Goal: Transaction & Acquisition: Purchase product/service

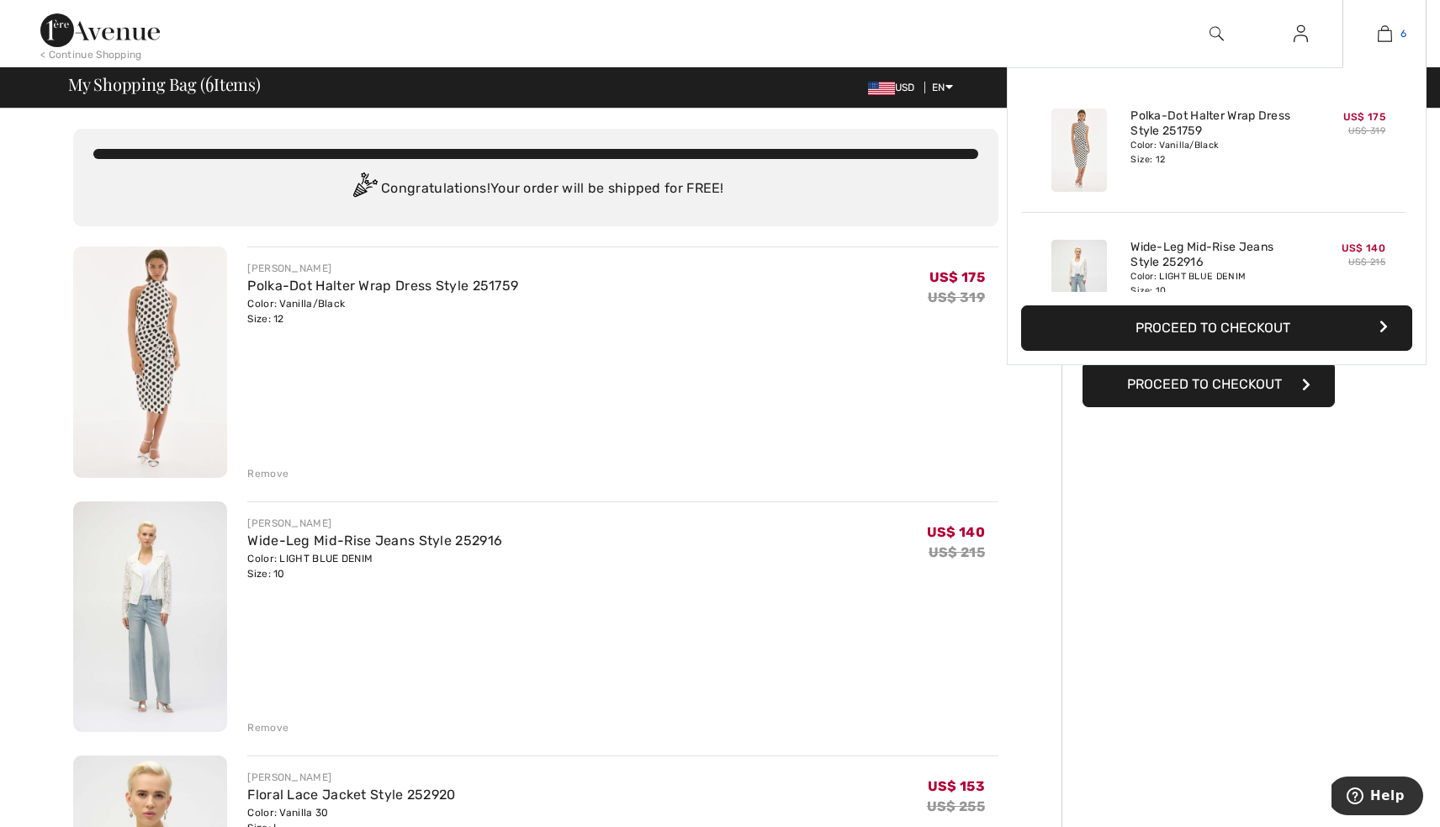
click at [1386, 33] on img at bounding box center [1385, 34] width 14 height 20
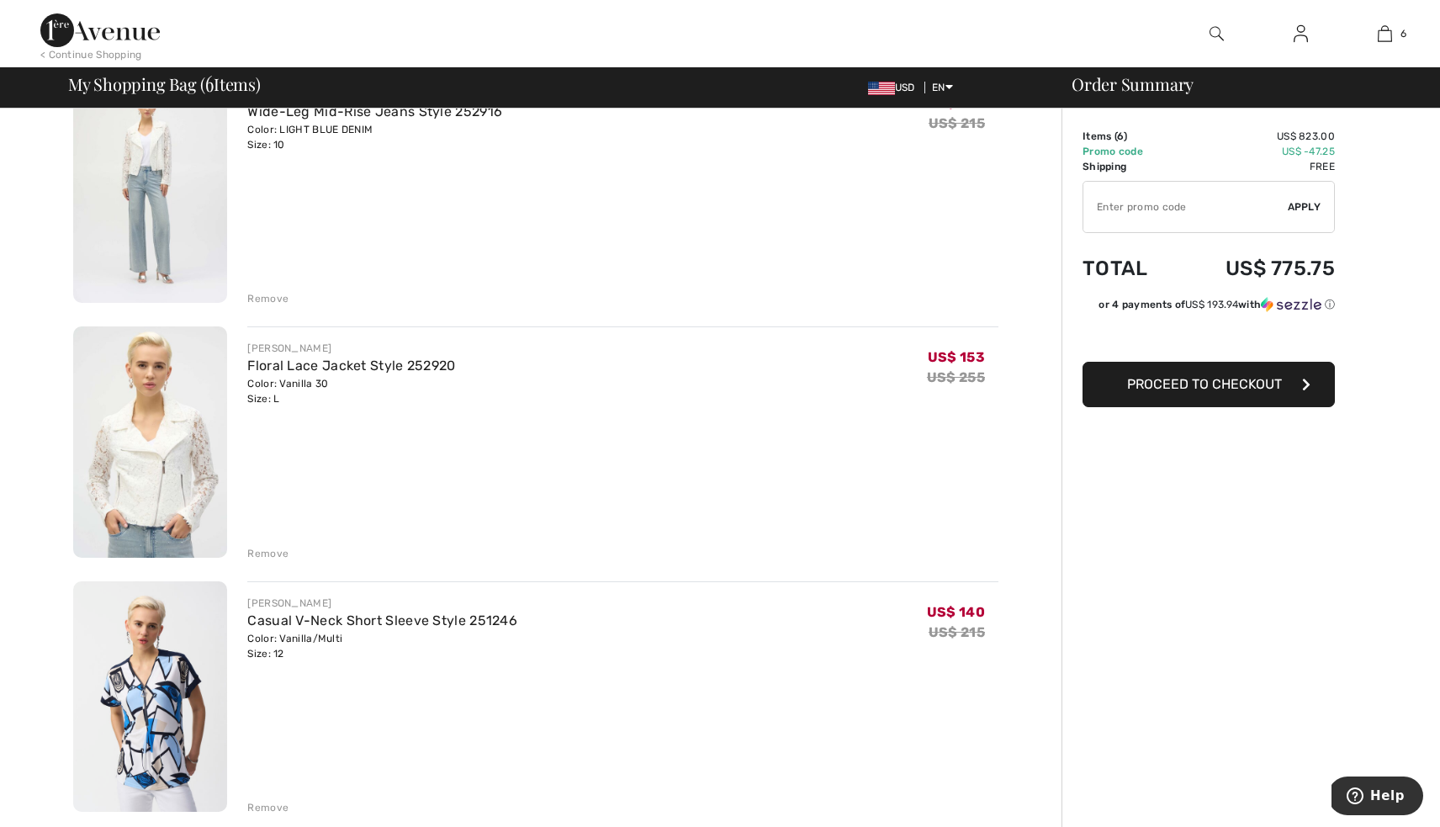
scroll to position [430, 0]
click at [262, 551] on div "Remove" at bounding box center [267, 552] width 41 height 15
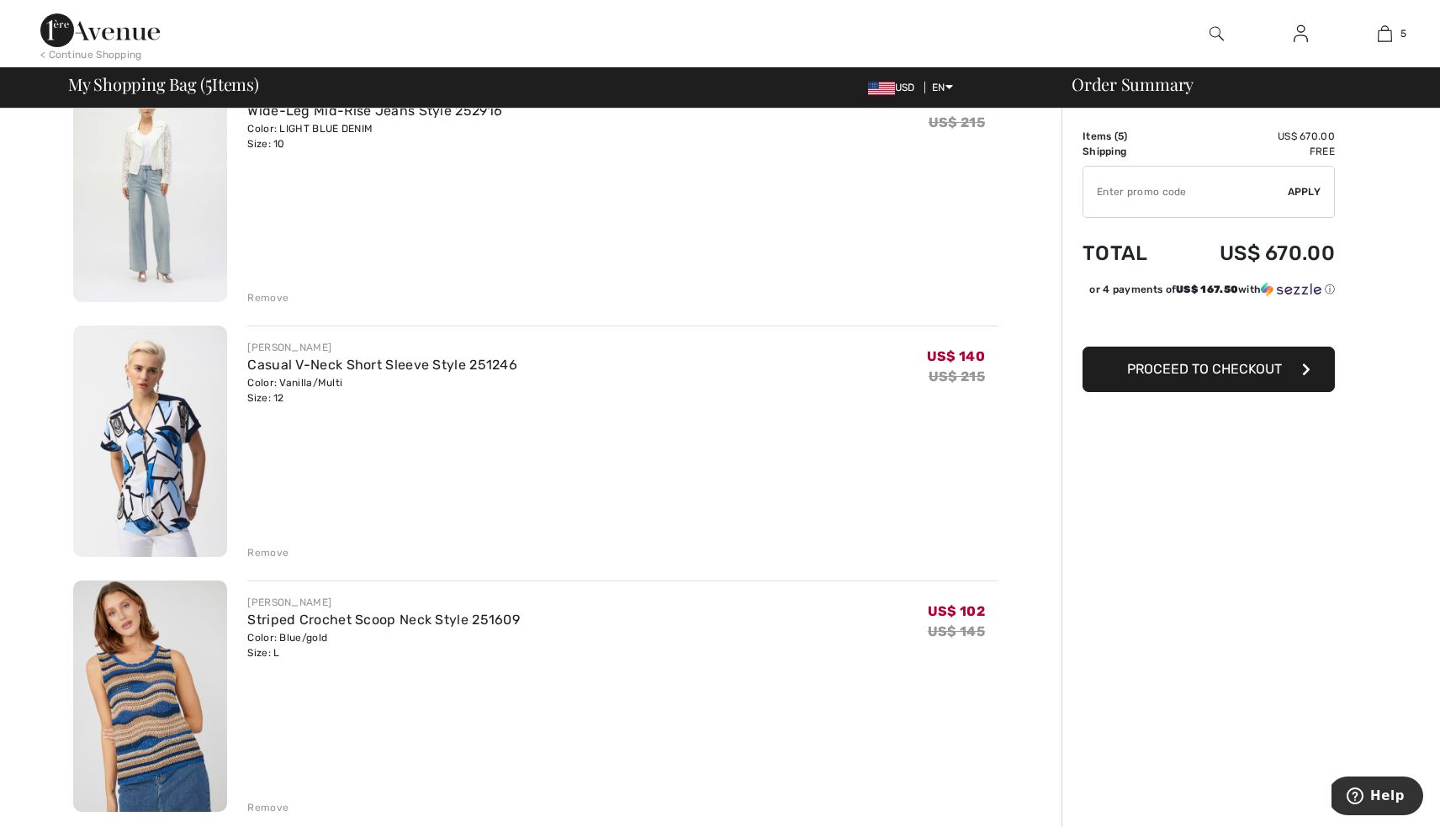
click at [272, 550] on div "Remove" at bounding box center [267, 552] width 41 height 15
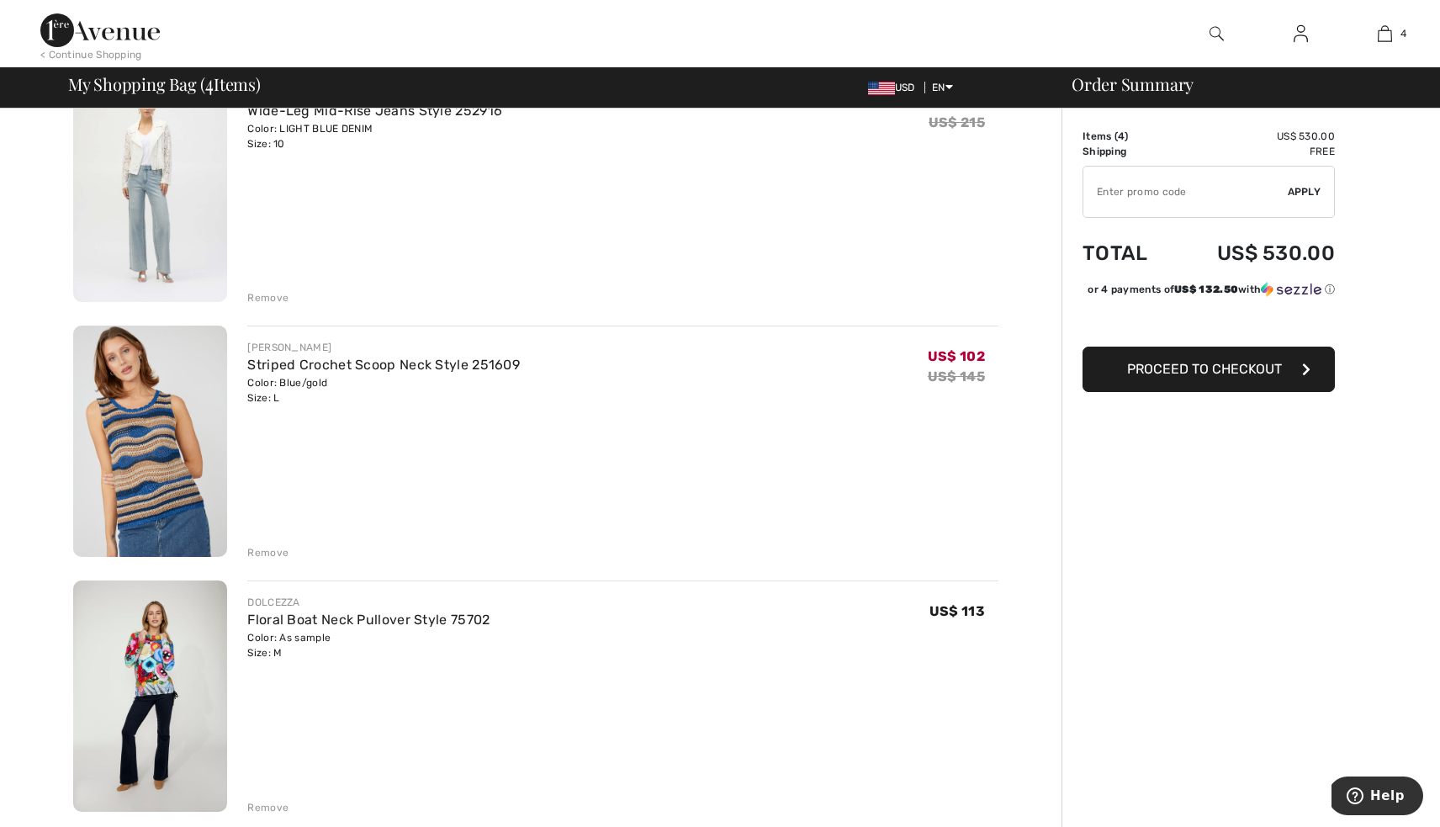
click at [271, 551] on div "Remove" at bounding box center [267, 552] width 41 height 15
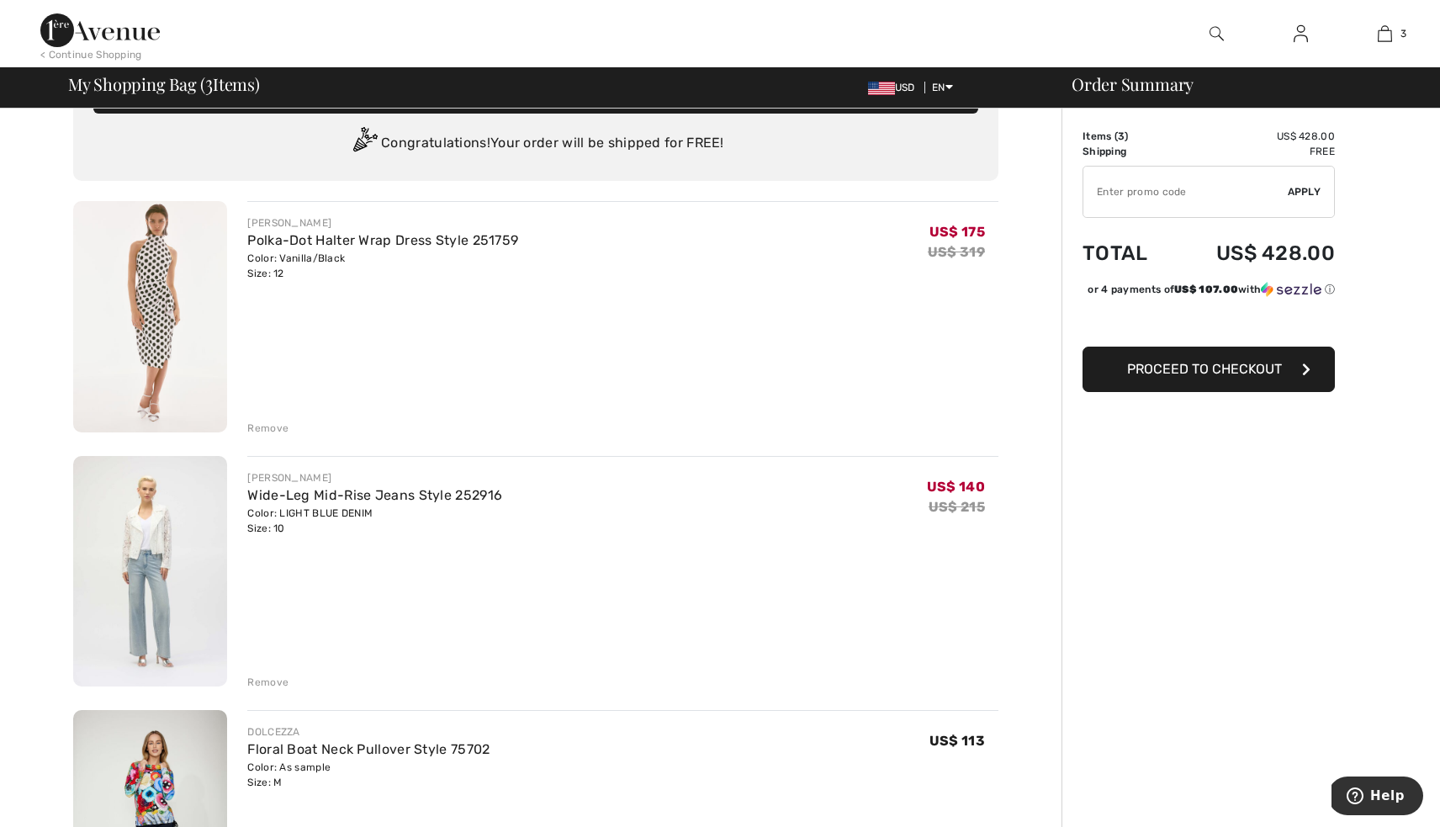
scroll to position [6, 0]
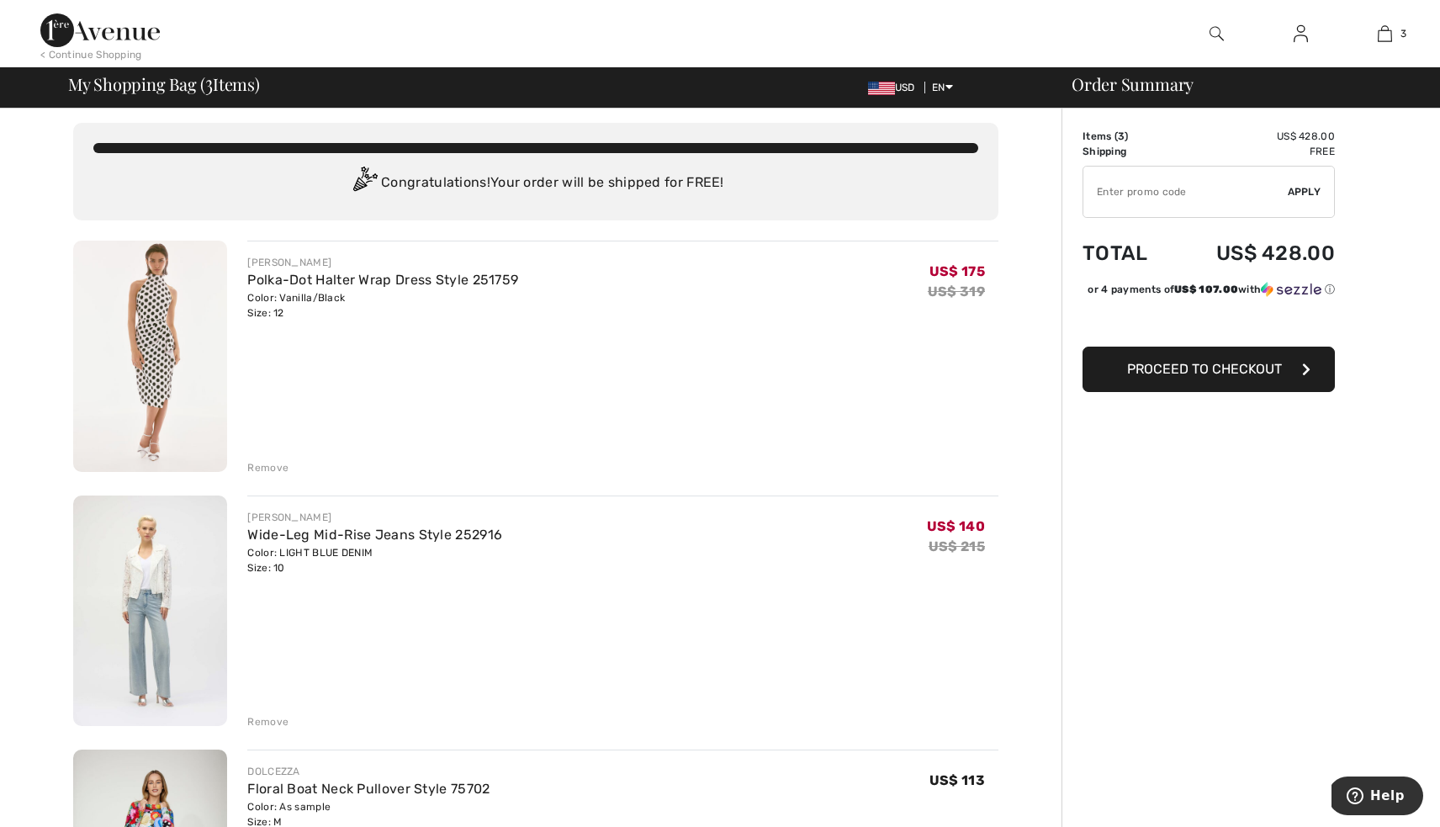
click at [278, 465] on div "Remove" at bounding box center [267, 467] width 41 height 15
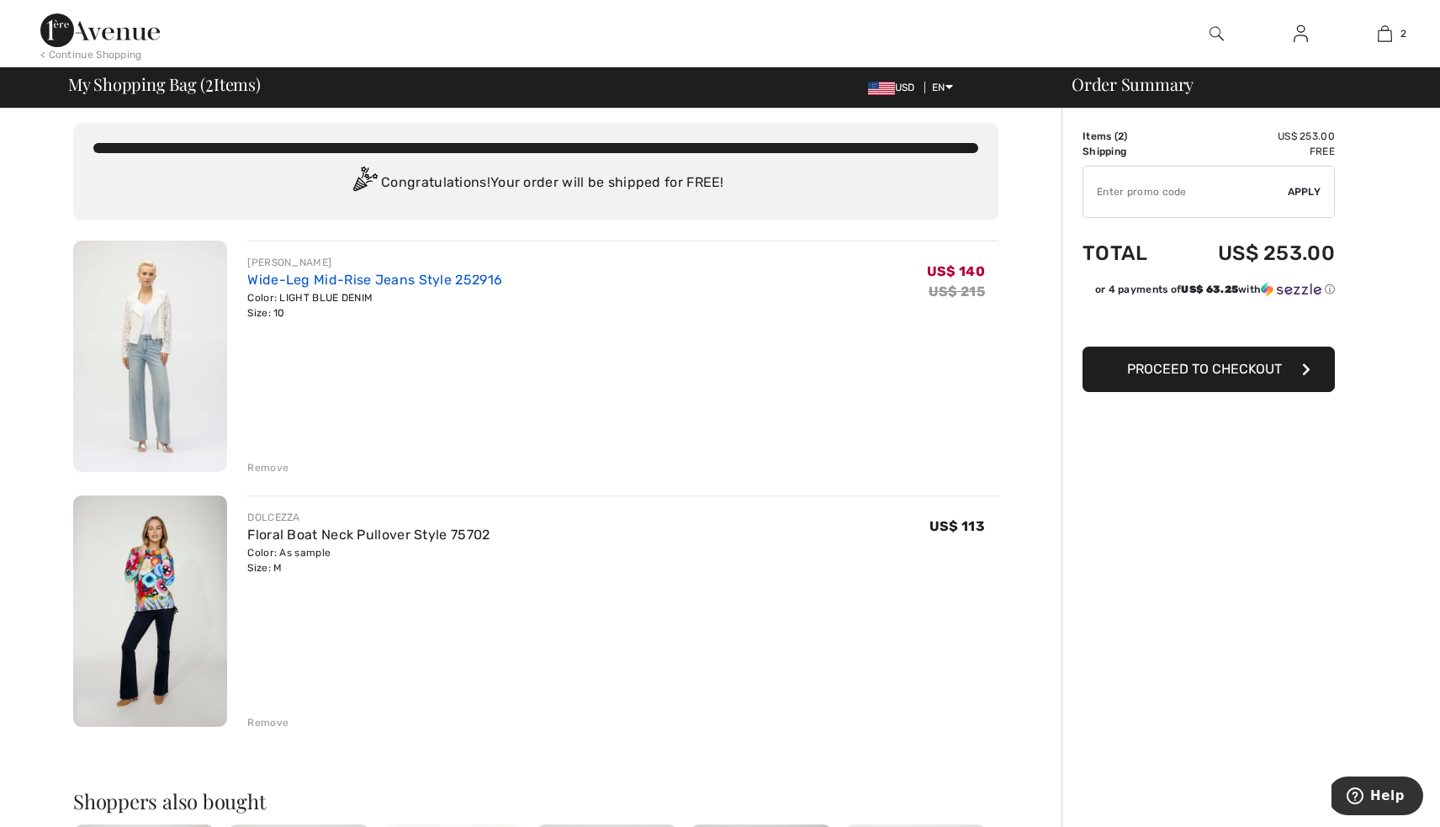
click at [414, 277] on link "Wide-Leg Mid-Rise Jeans Style 252916" at bounding box center [374, 280] width 255 height 16
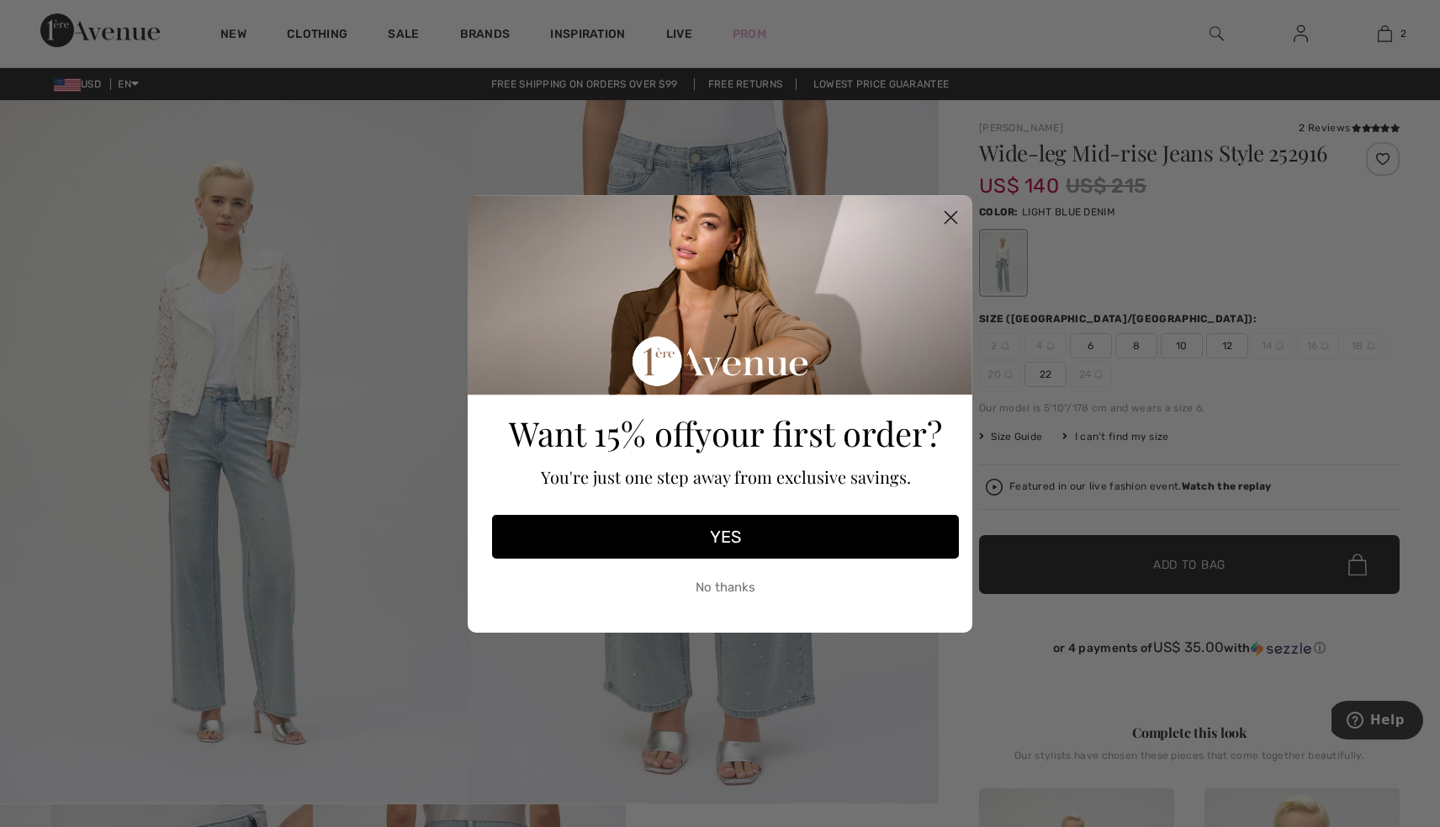
click at [949, 209] on circle "Close dialog" at bounding box center [951, 217] width 28 height 28
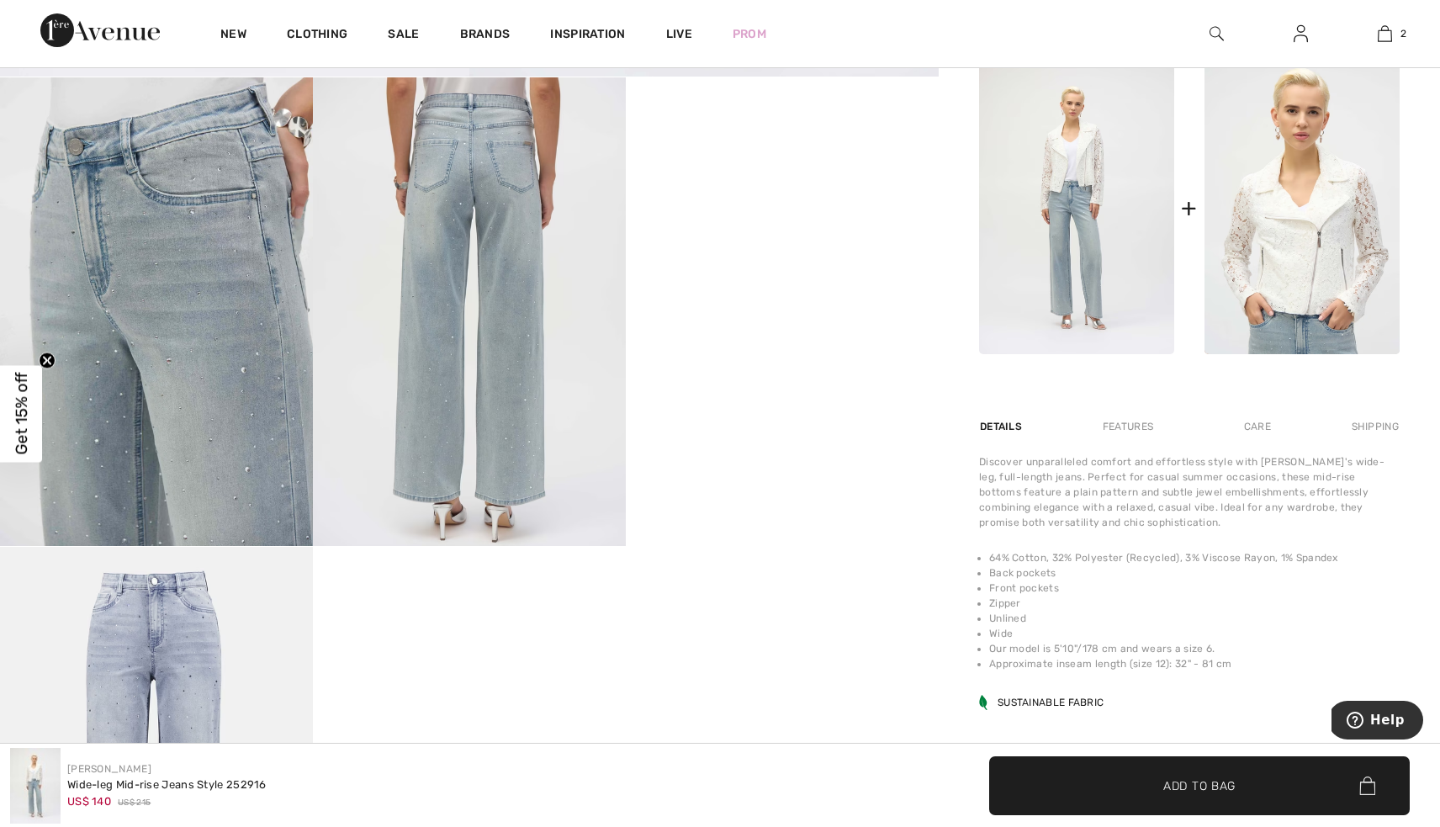
scroll to position [730, 0]
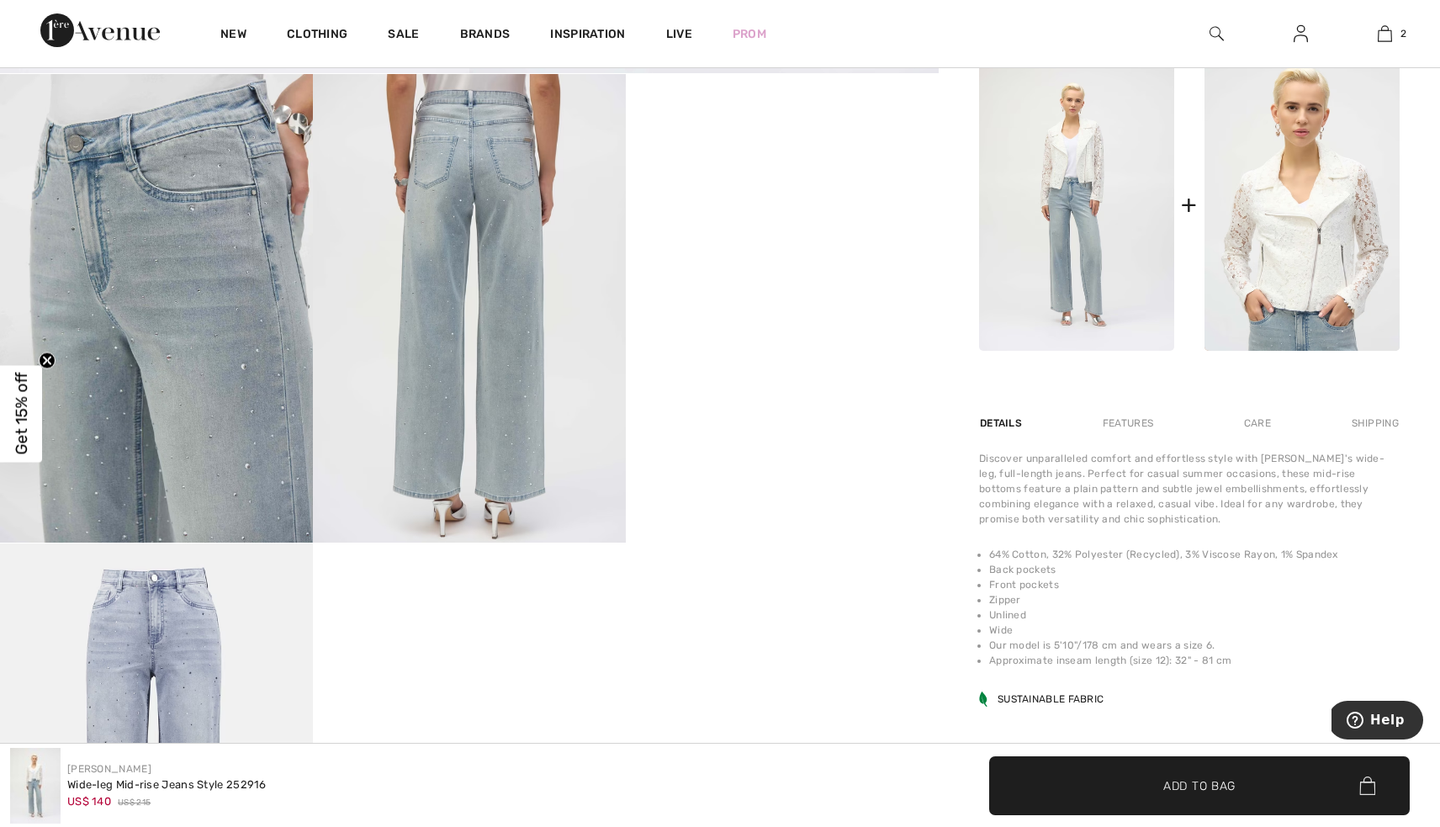
click at [1140, 427] on div "Features" at bounding box center [1127, 423] width 79 height 30
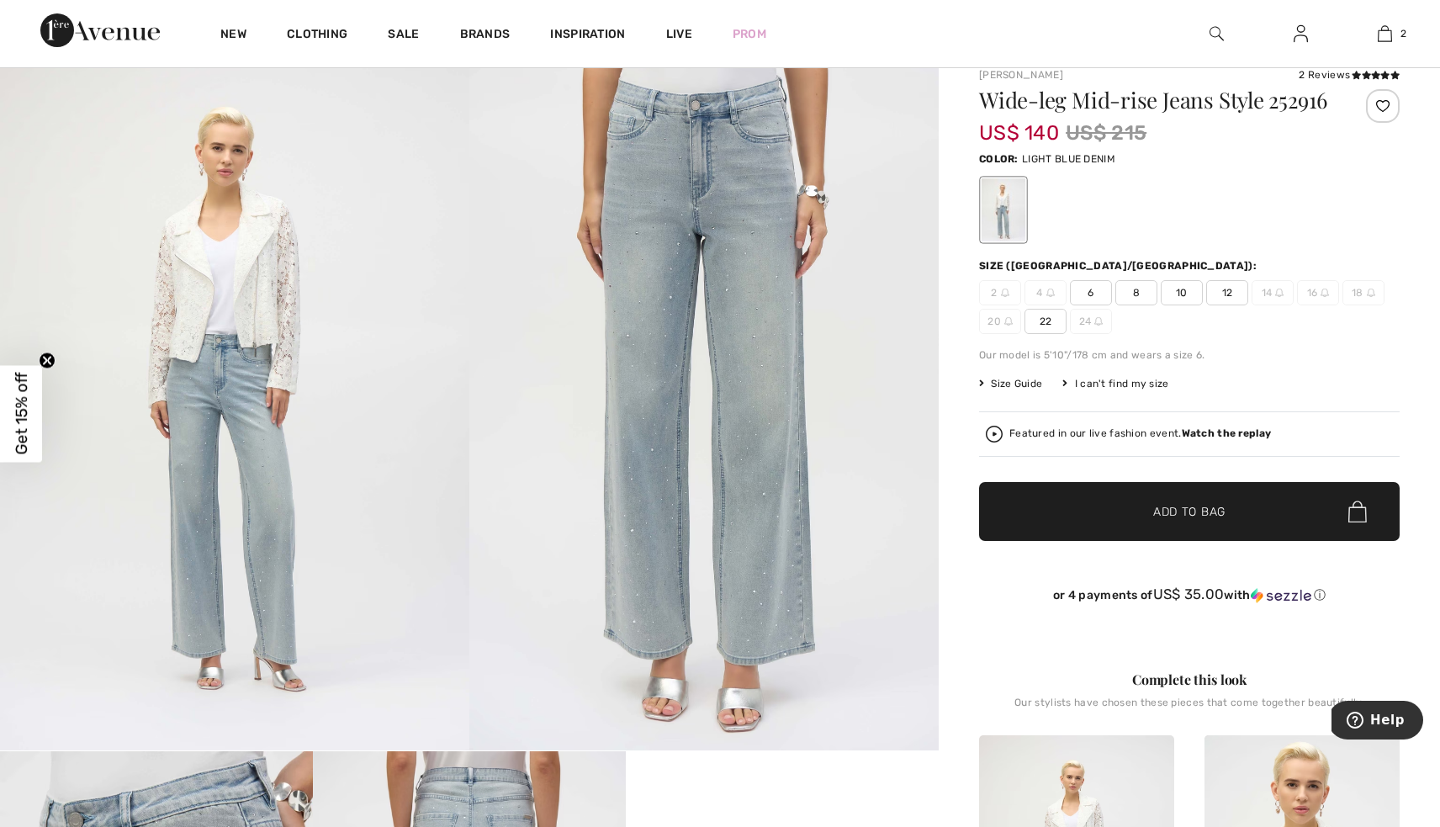
scroll to position [46, 0]
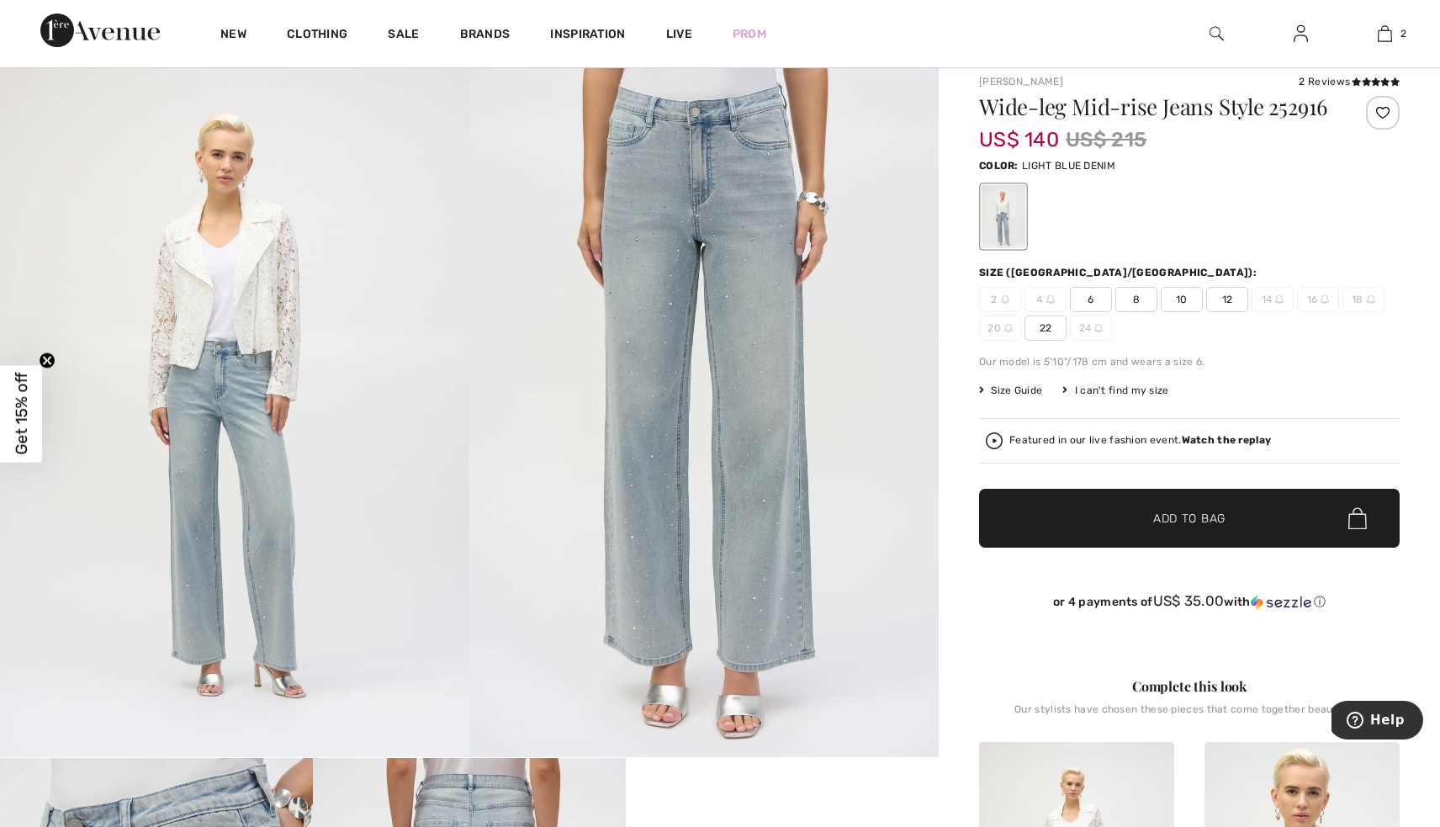
click at [1018, 389] on span "Size Guide" at bounding box center [1010, 390] width 63 height 15
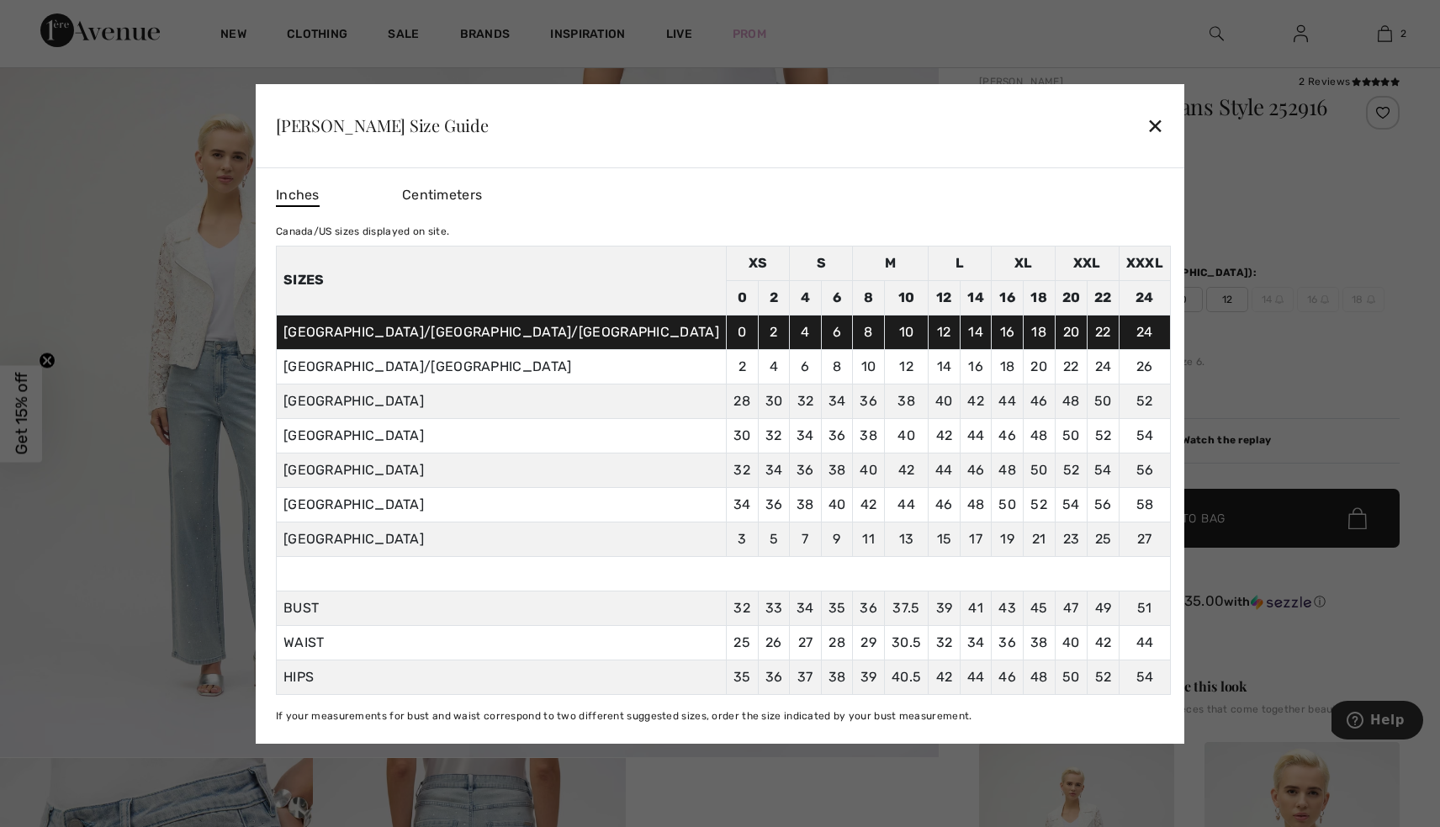
click at [1146, 127] on div "✕" at bounding box center [1155, 125] width 18 height 35
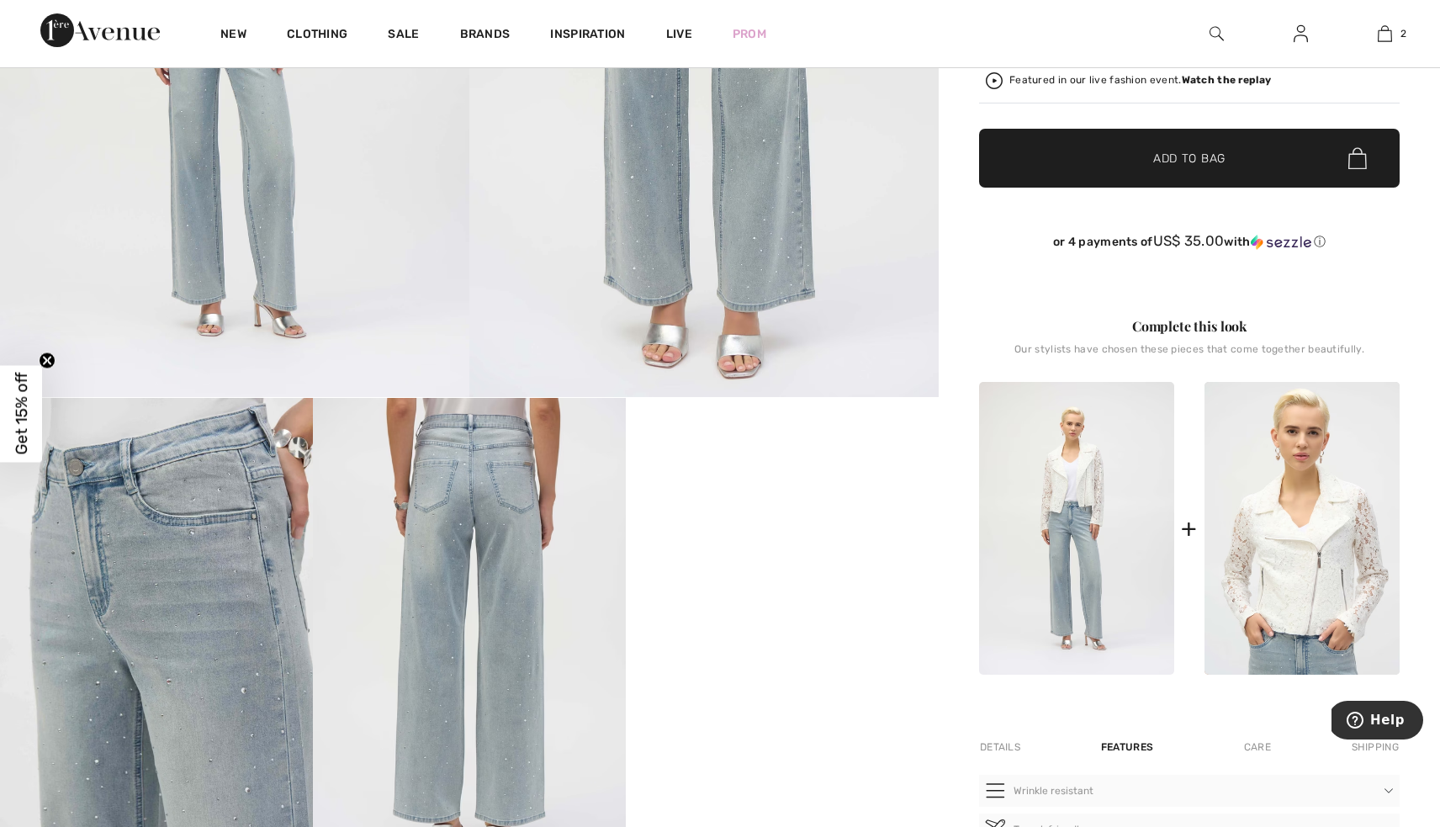
scroll to position [413, 0]
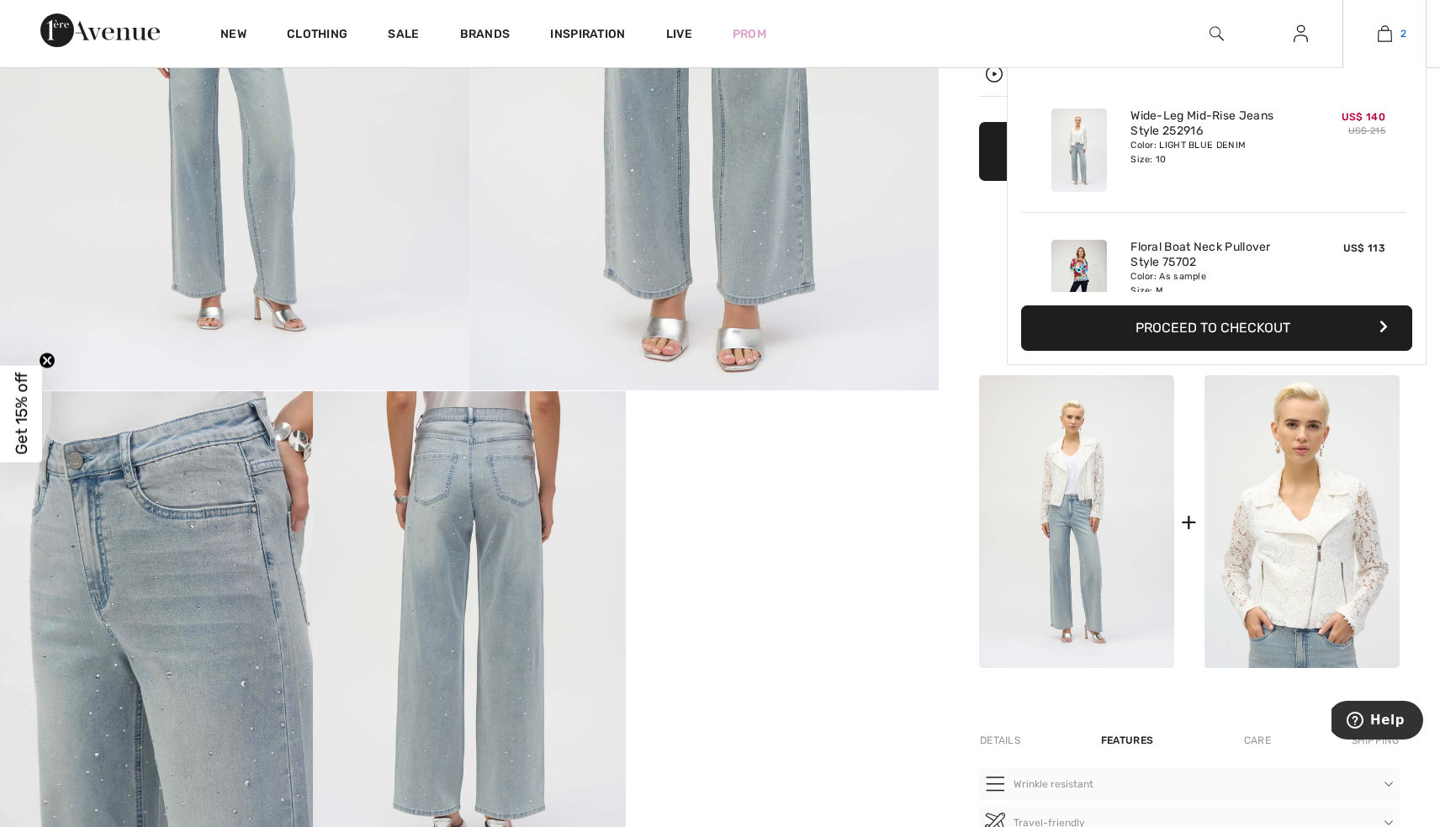
click at [1385, 28] on img at bounding box center [1385, 34] width 14 height 20
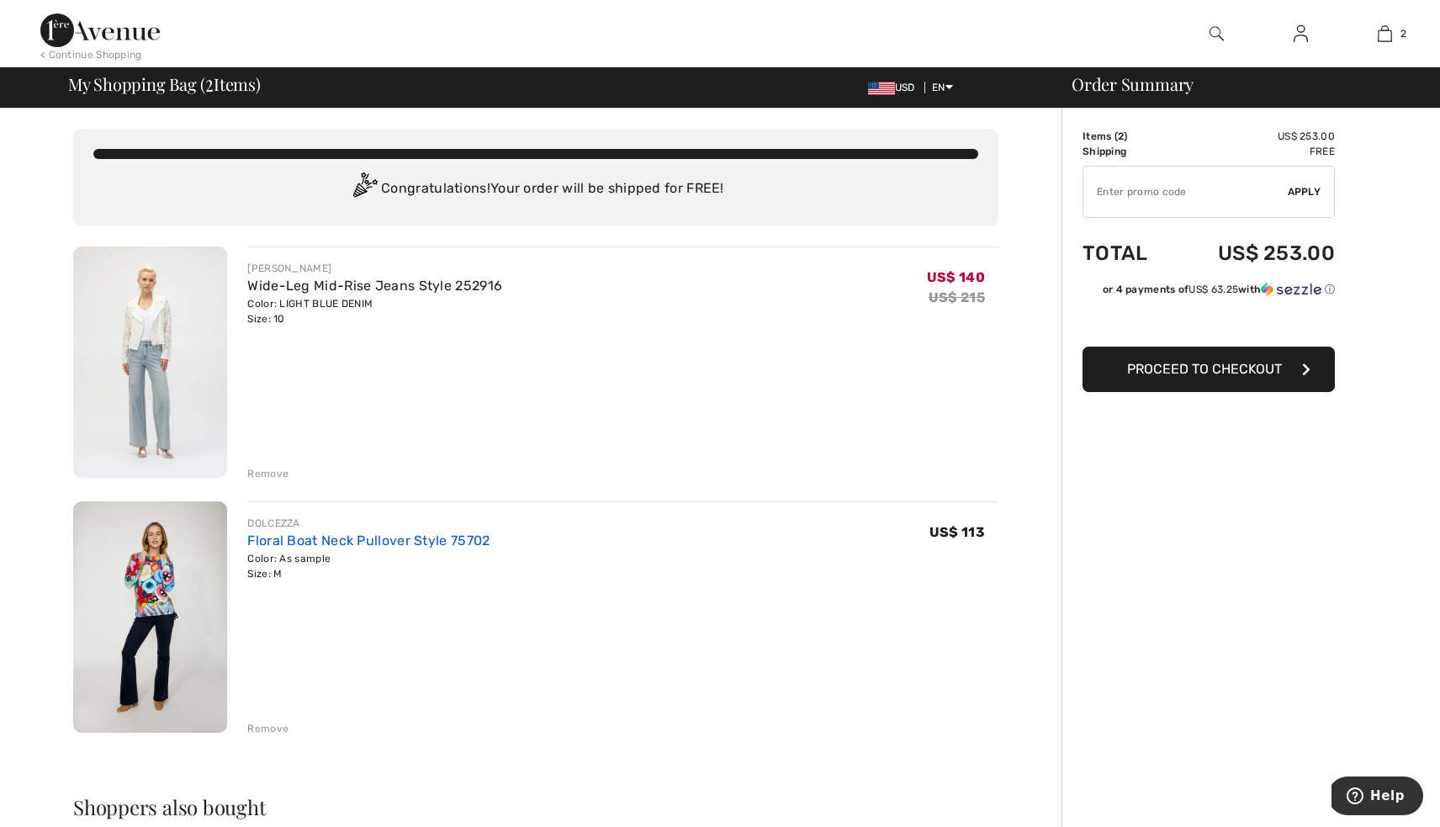
click at [390, 534] on link "Floral Boat Neck Pullover Style 75702" at bounding box center [368, 540] width 242 height 16
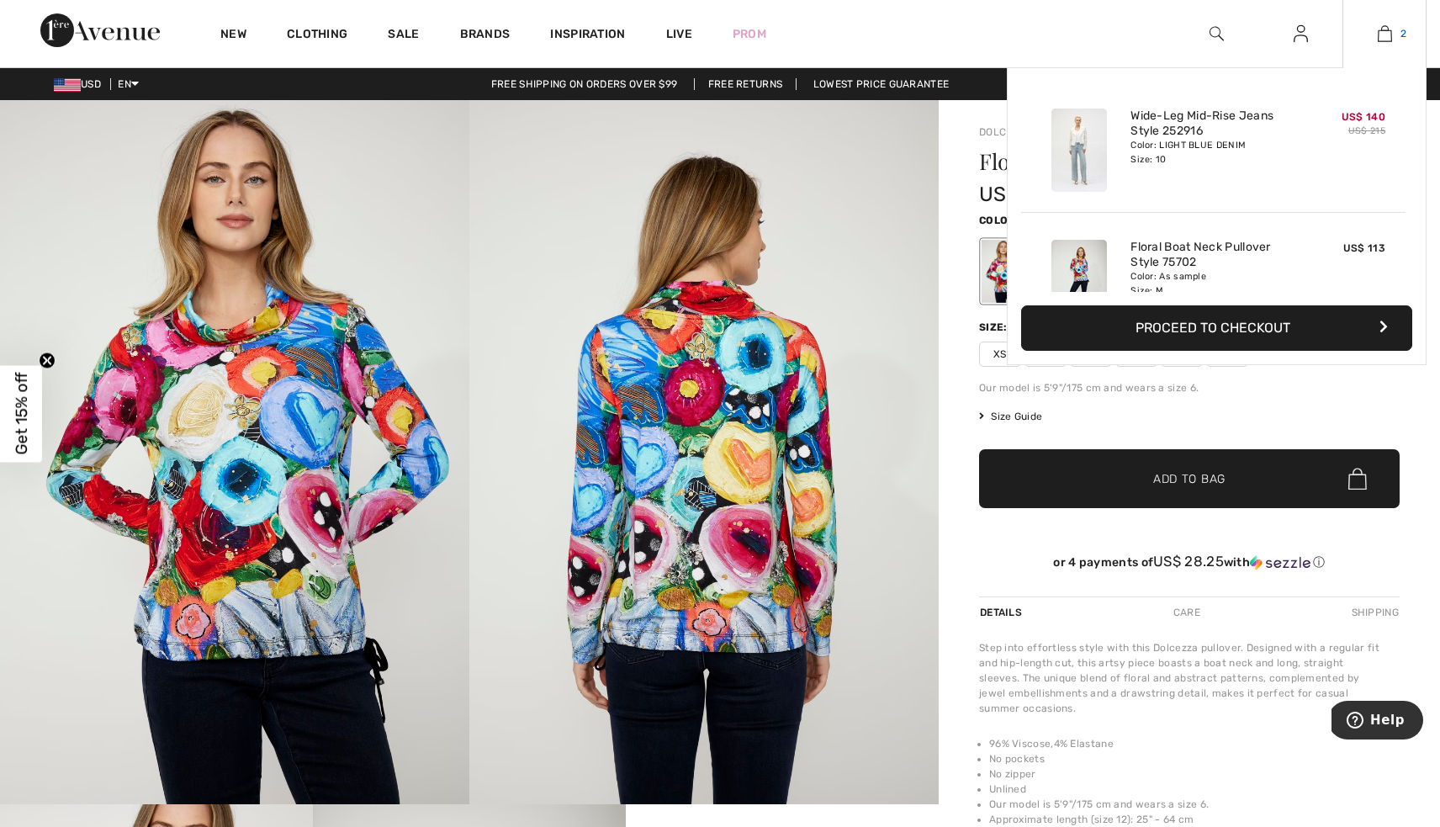
click at [1383, 34] on img at bounding box center [1385, 34] width 14 height 20
